Goal: Information Seeking & Learning: Learn about a topic

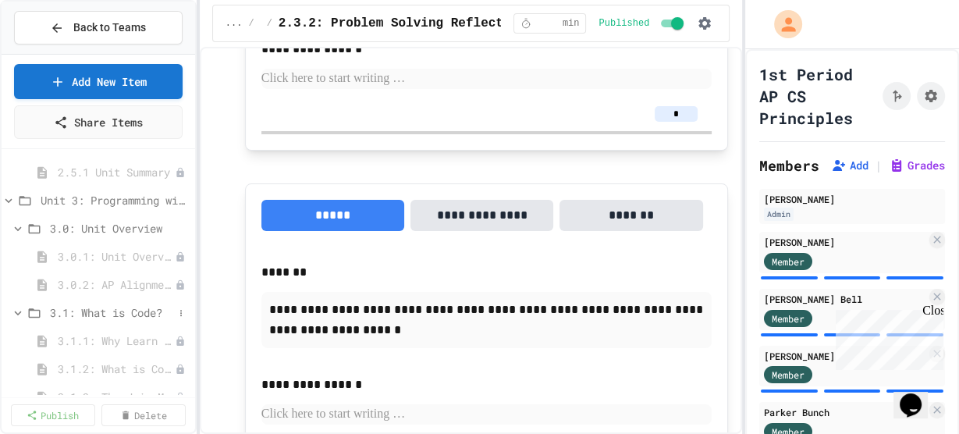
scroll to position [562, 0]
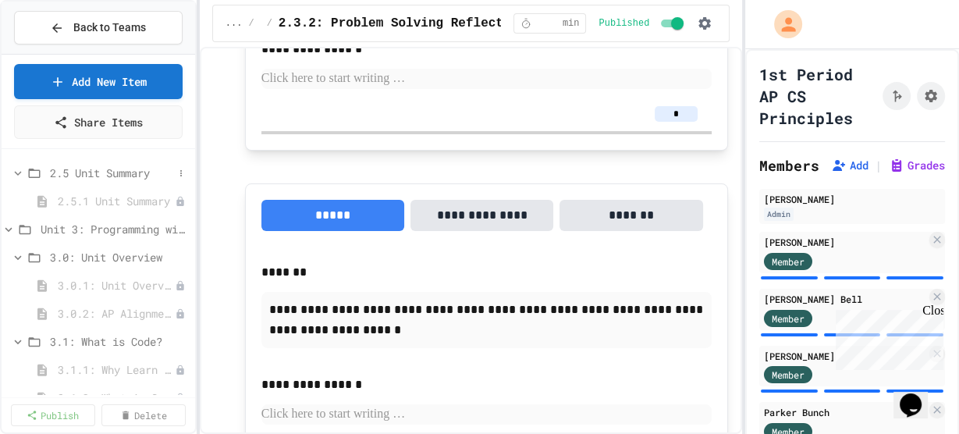
click at [127, 166] on span "2.5 Unit Summary" at bounding box center [111, 173] width 123 height 16
click at [127, 166] on span "2.5 Unit Summary" at bounding box center [119, 173] width 139 height 16
click at [102, 195] on span "2.5.1 Unit Summary" at bounding box center [108, 201] width 101 height 16
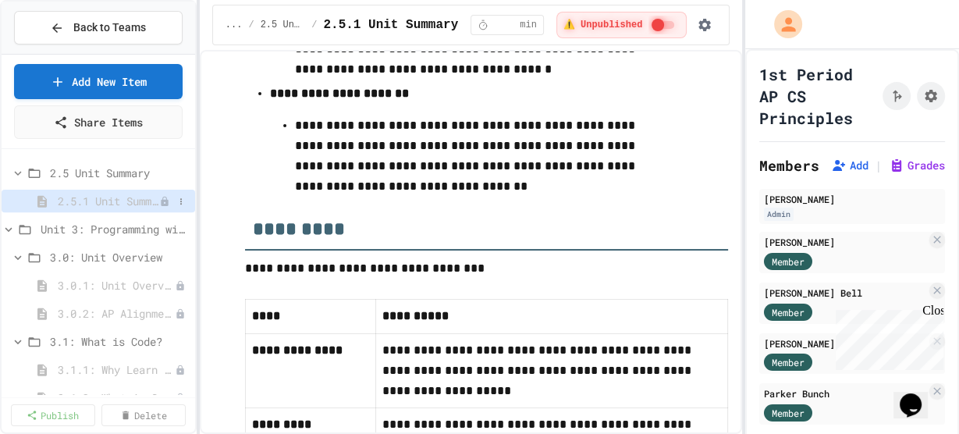
scroll to position [499, 0]
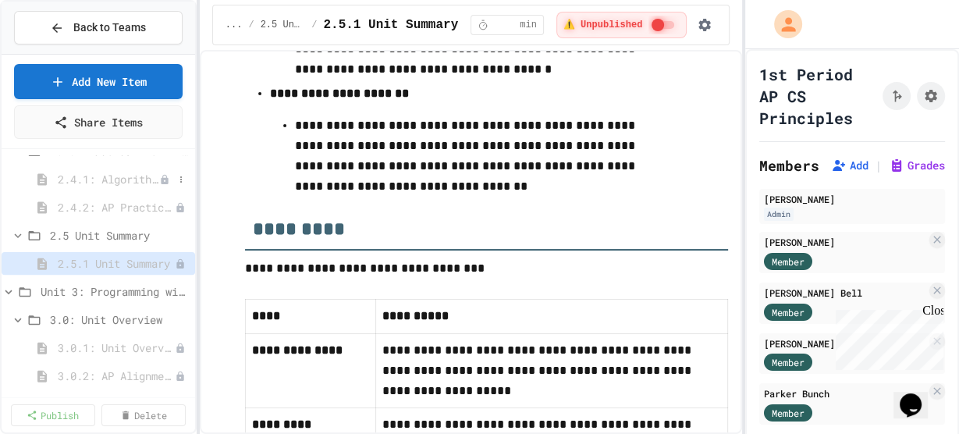
click at [120, 172] on span "2.4.1: Algorithm Practice Exercises" at bounding box center [108, 179] width 101 height 16
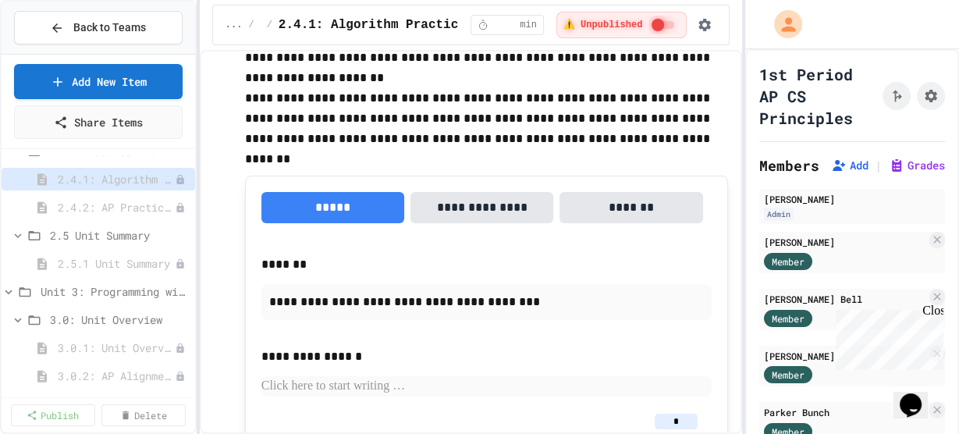
scroll to position [562, 0]
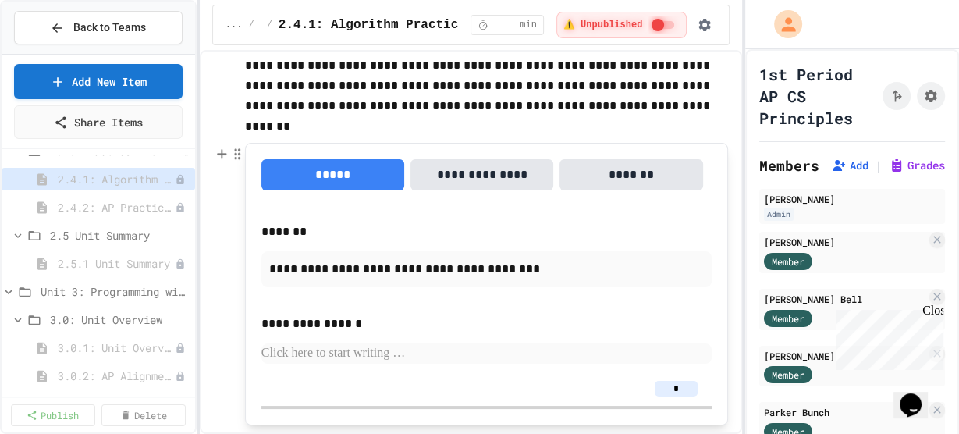
click at [461, 186] on button "**********" at bounding box center [481, 174] width 143 height 31
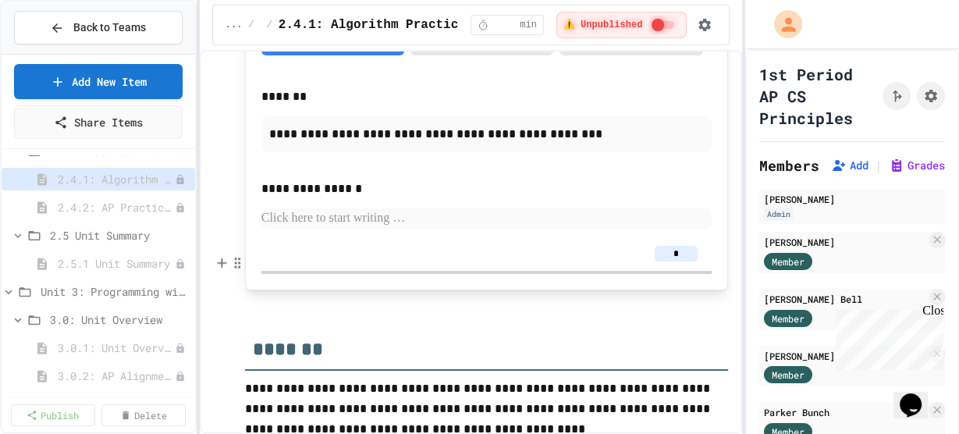
scroll to position [2745, 0]
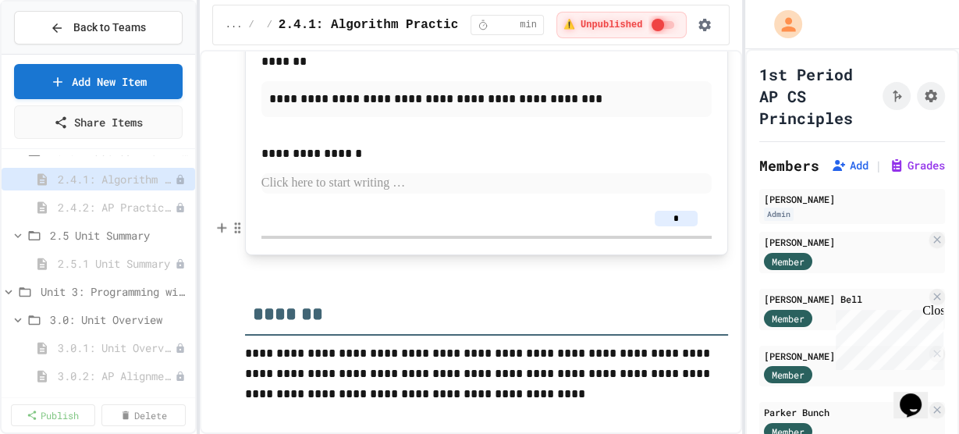
click at [502, 20] on button "**********" at bounding box center [481, 4] width 143 height 31
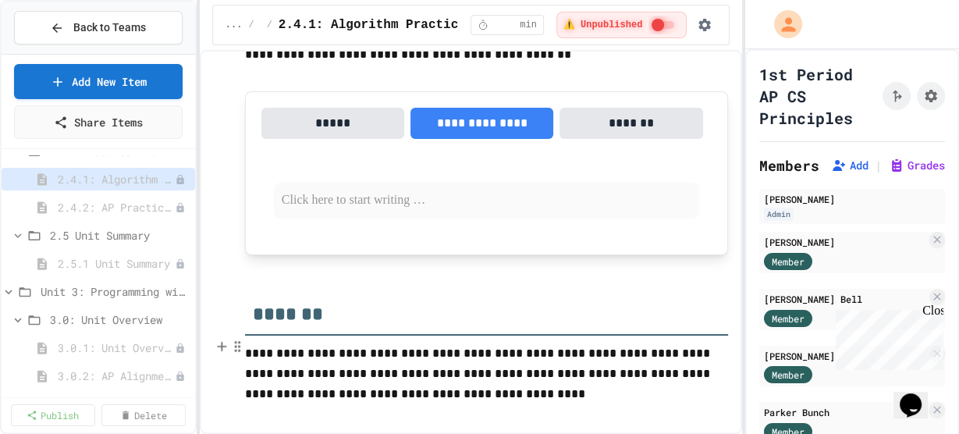
scroll to position [2829, 0]
click at [359, 116] on button "*****" at bounding box center [332, 123] width 143 height 31
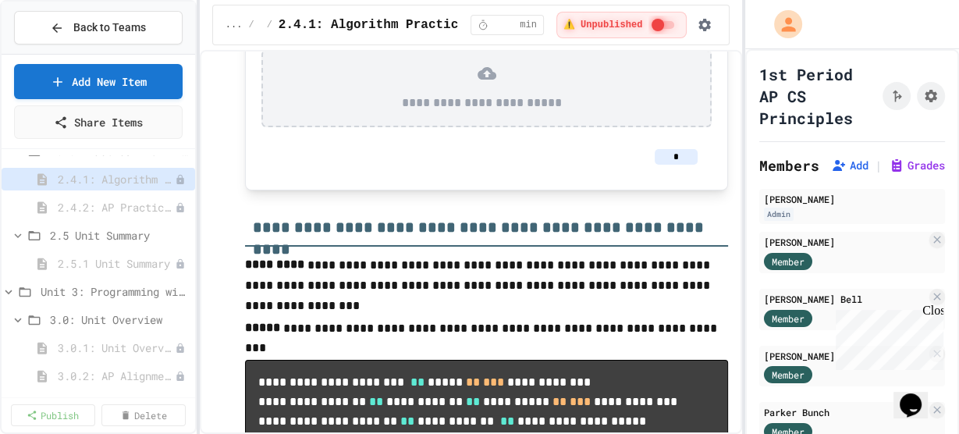
scroll to position [1560, 0]
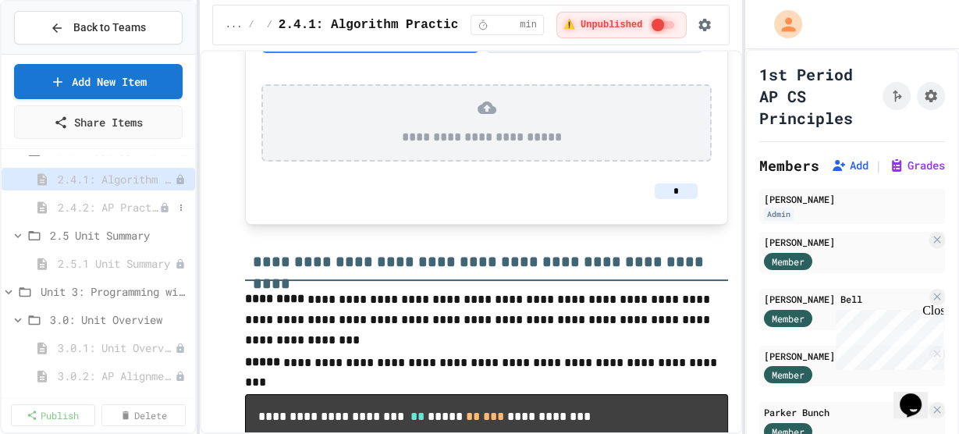
click at [128, 207] on span "2.4.2: AP Practice Questions" at bounding box center [108, 207] width 101 height 16
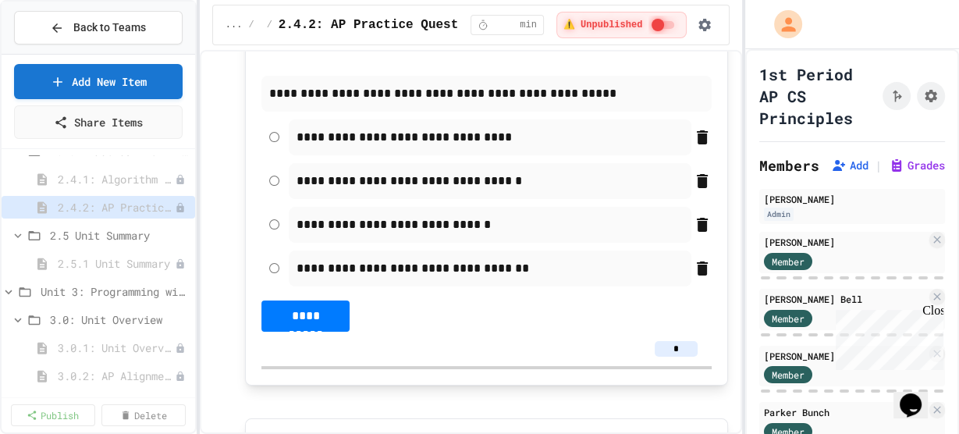
scroll to position [686, 0]
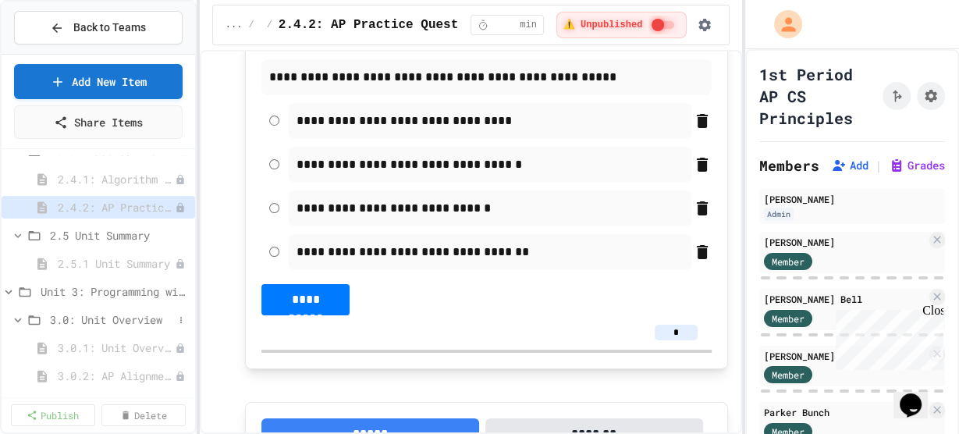
click at [122, 324] on span "3.0: Unit Overview" at bounding box center [111, 319] width 123 height 16
click at [121, 322] on span "3.0: Unit Overview" at bounding box center [119, 319] width 139 height 16
